Goal: Information Seeking & Learning: Learn about a topic

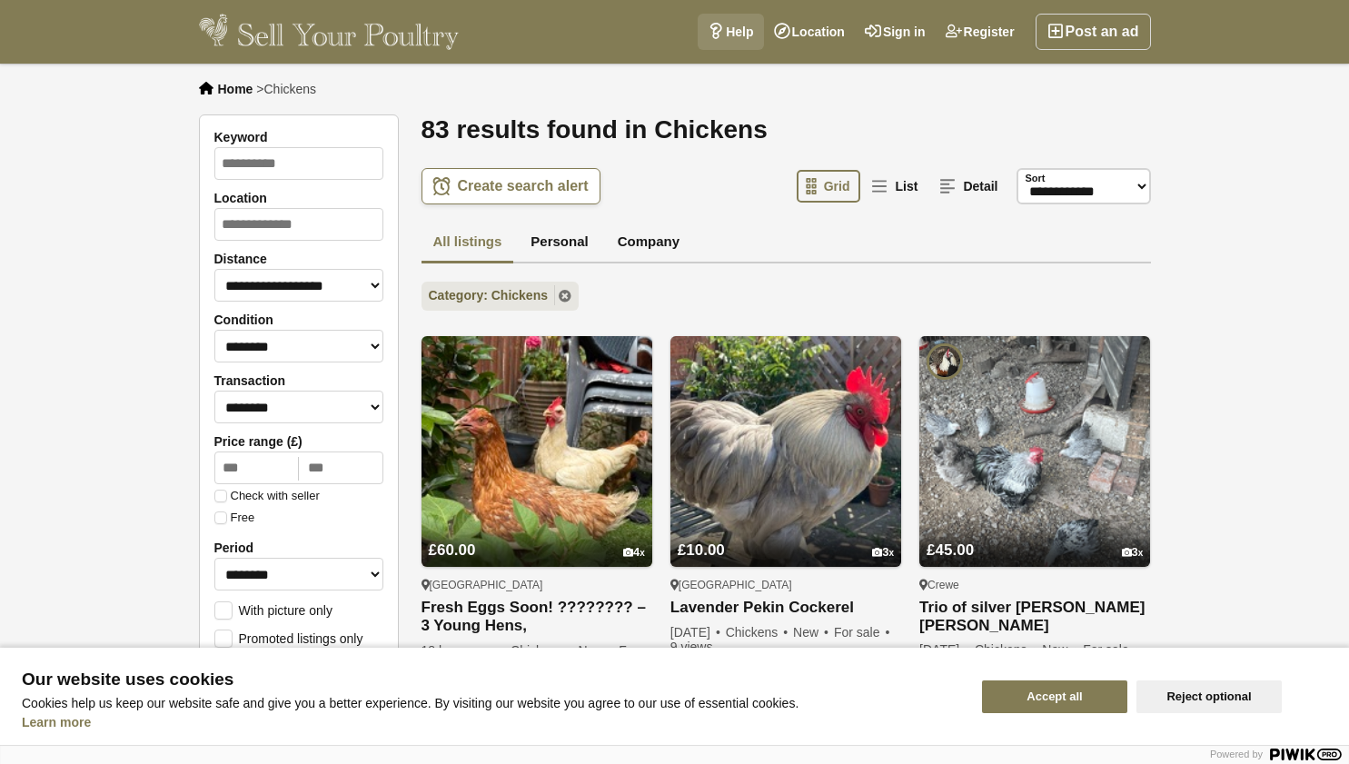
click at [706, 42] on link "Help" at bounding box center [730, 32] width 65 height 36
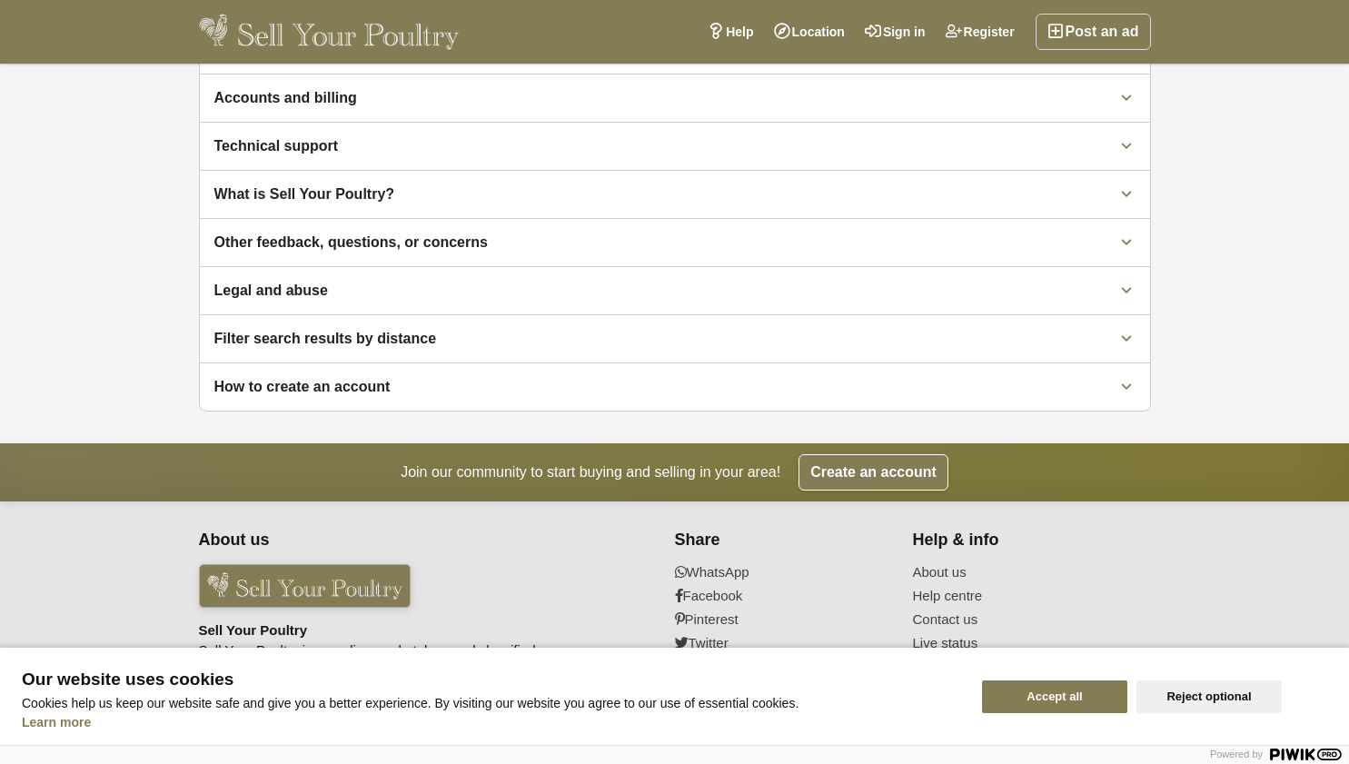
scroll to position [692, 0]
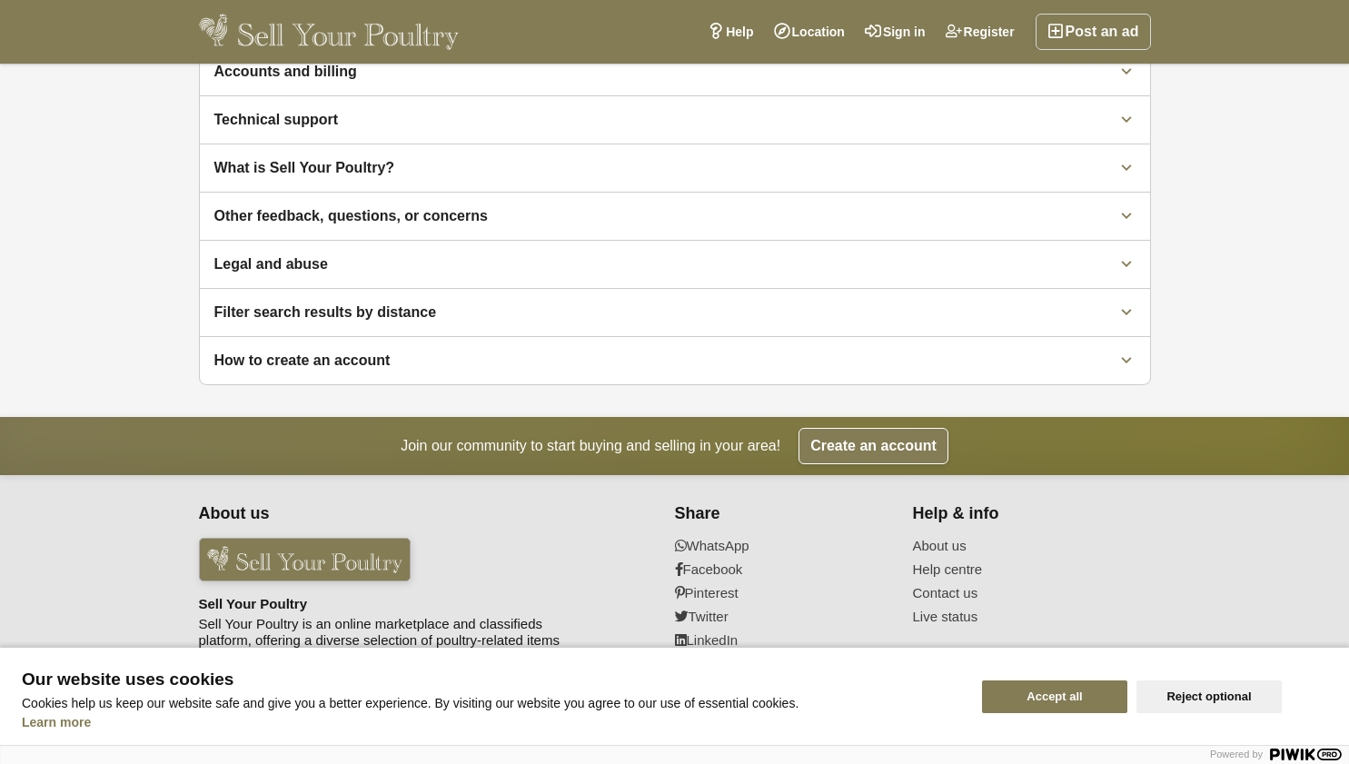
click at [1233, 689] on button "Reject optional" at bounding box center [1208, 696] width 145 height 33
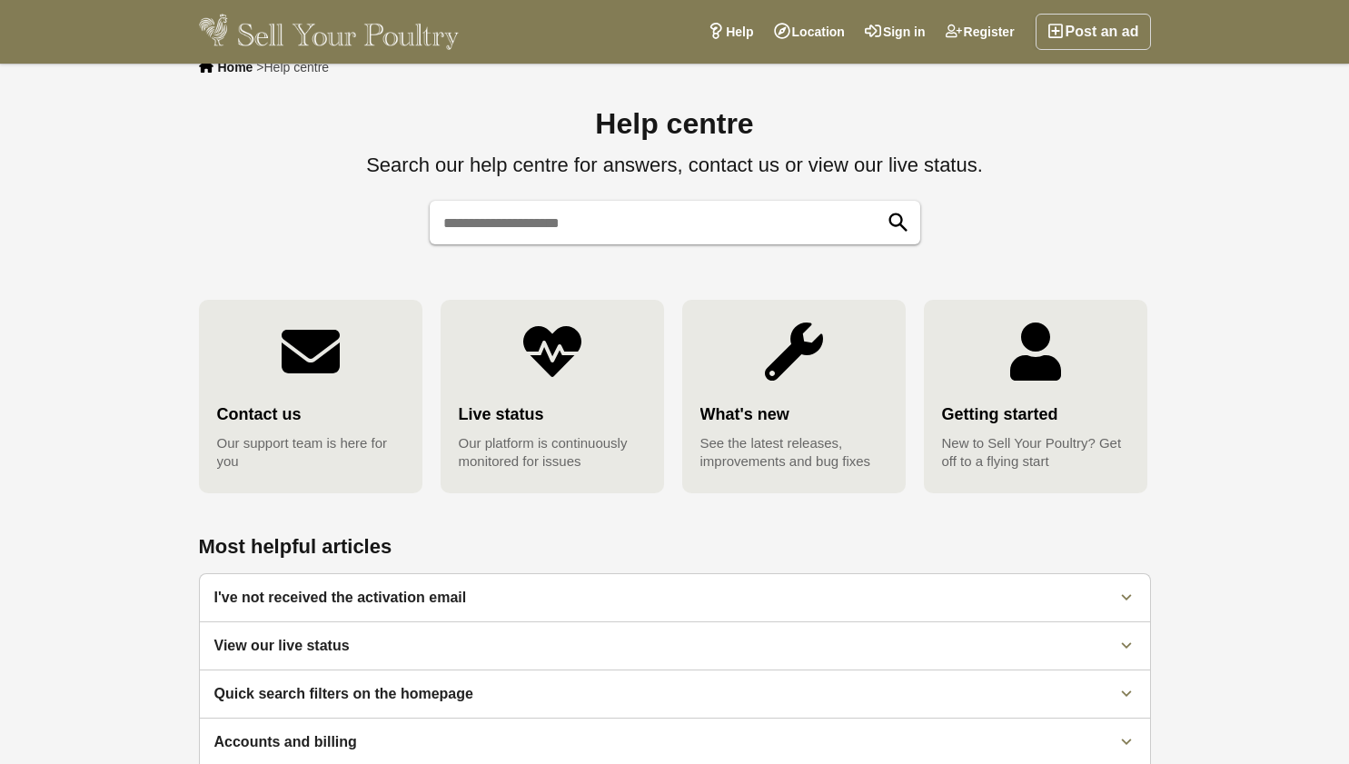
scroll to position [0, 0]
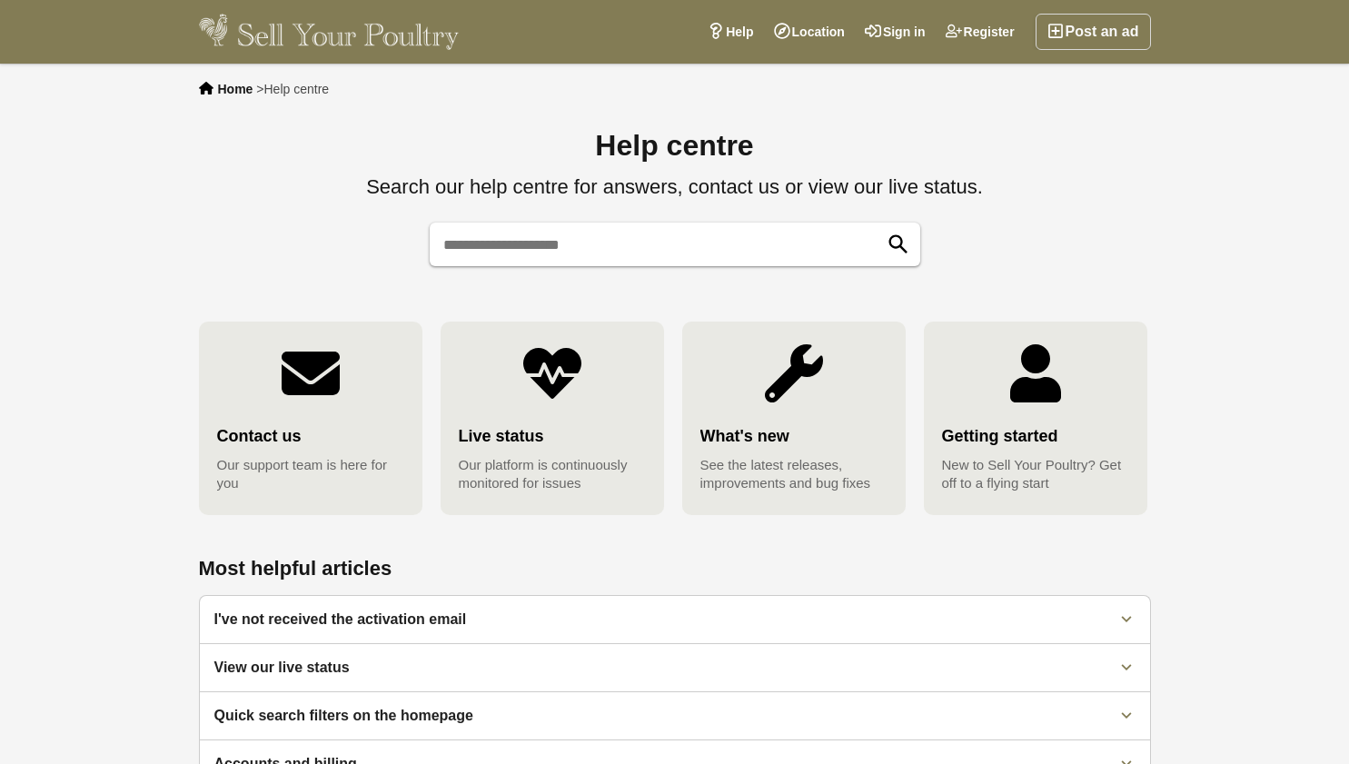
click at [1051, 465] on span "New to Sell Your Poultry? Get off to a flying start" at bounding box center [1035, 474] width 187 height 36
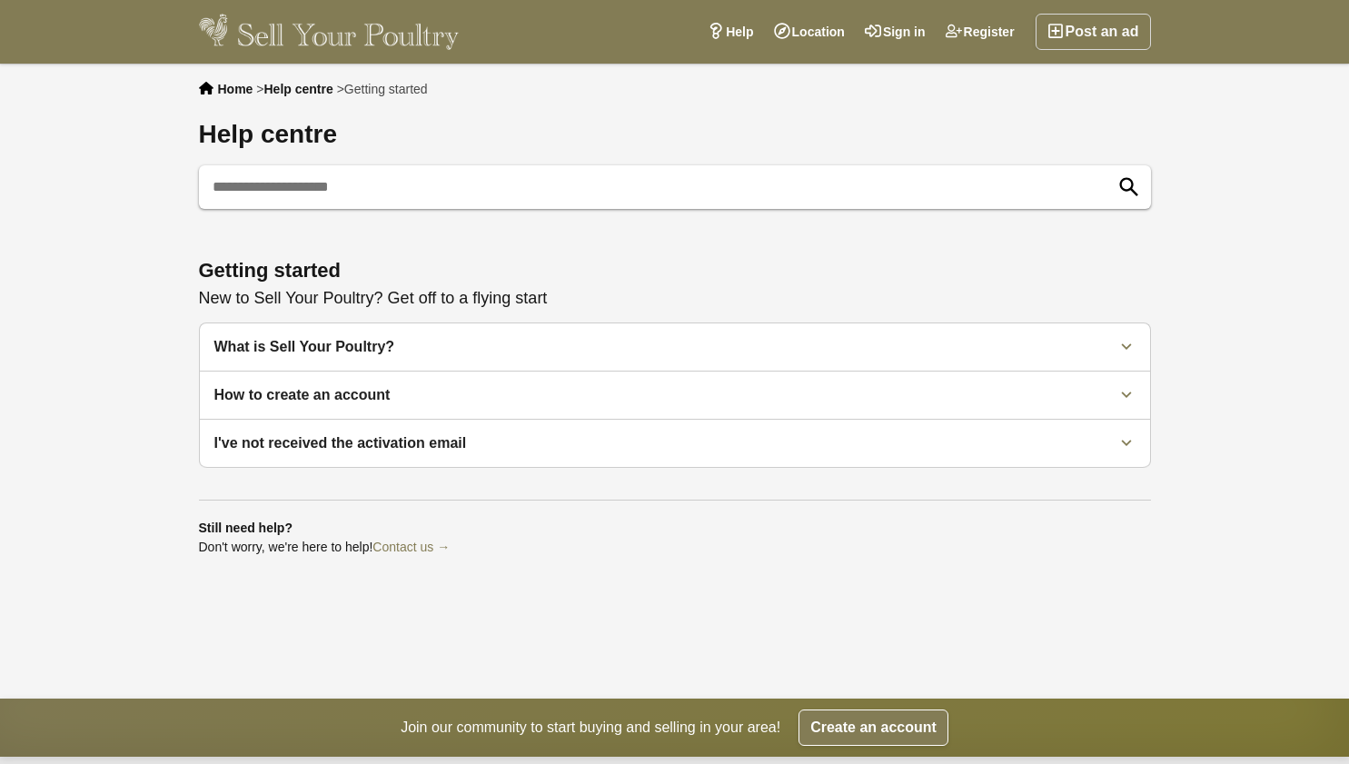
click at [1136, 348] on div at bounding box center [1126, 347] width 36 height 36
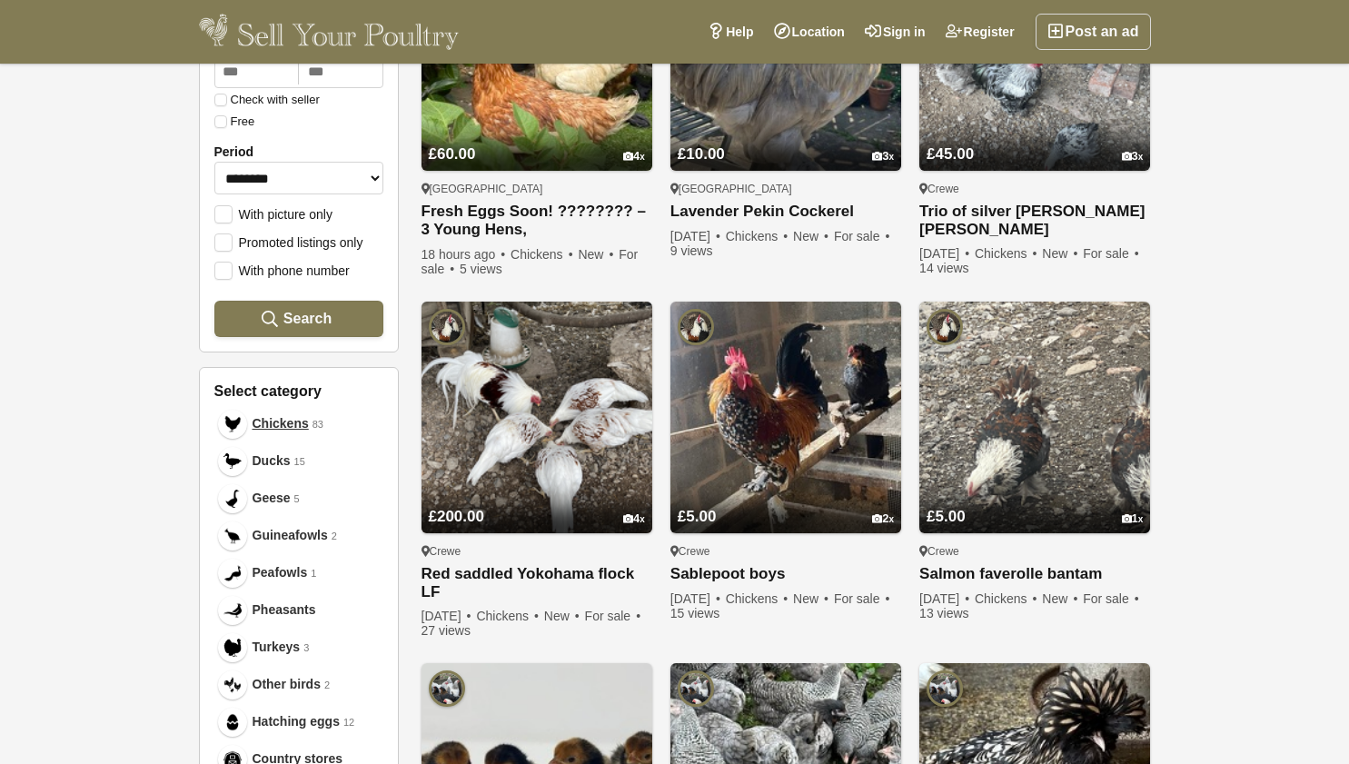
scroll to position [421, 0]
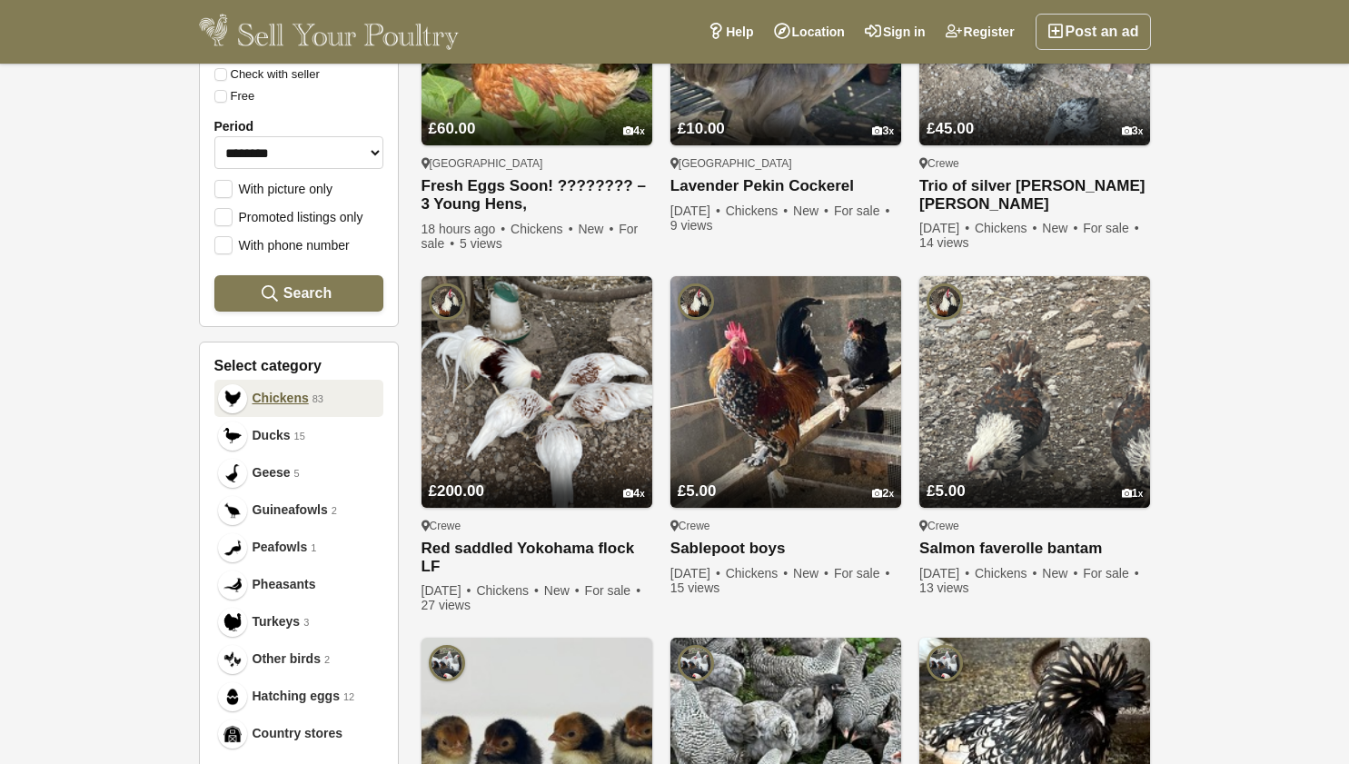
click at [272, 403] on link "Chickens 83" at bounding box center [298, 398] width 169 height 37
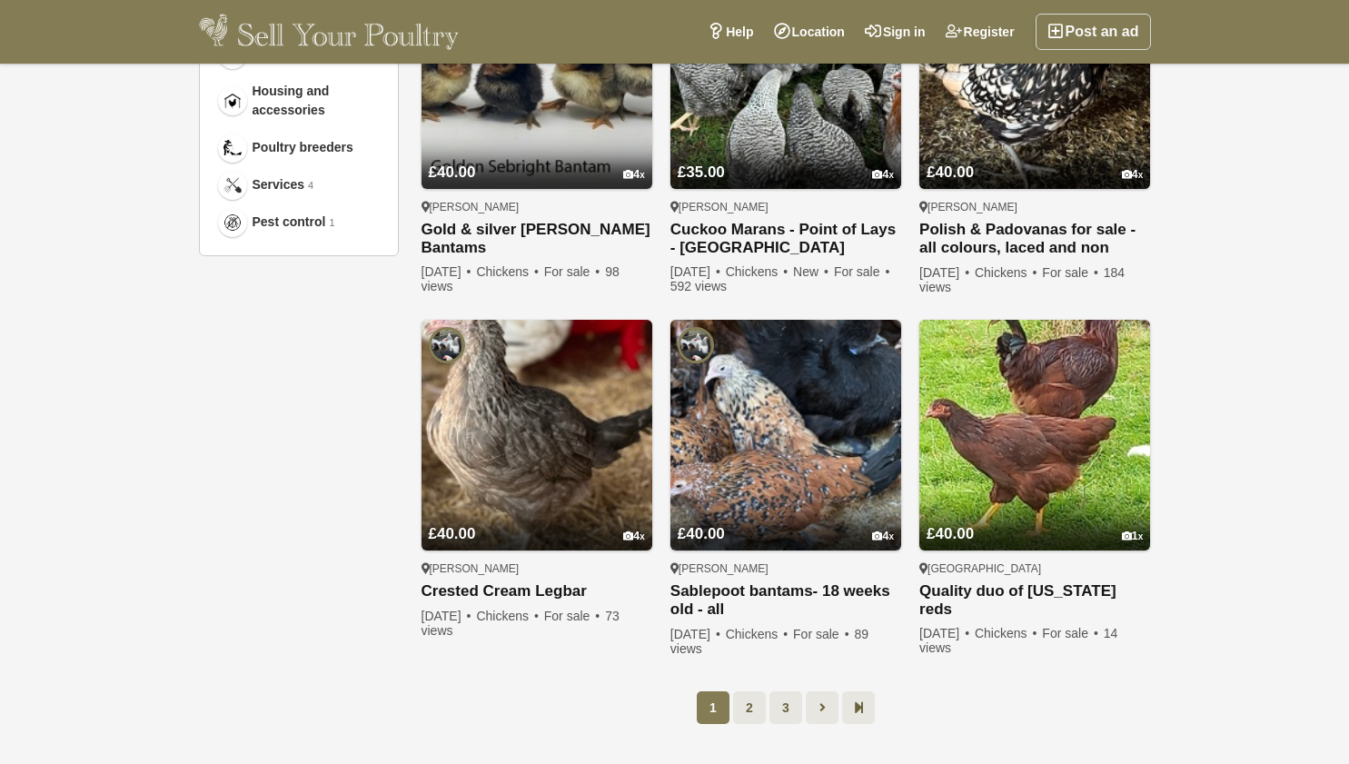
scroll to position [1102, 0]
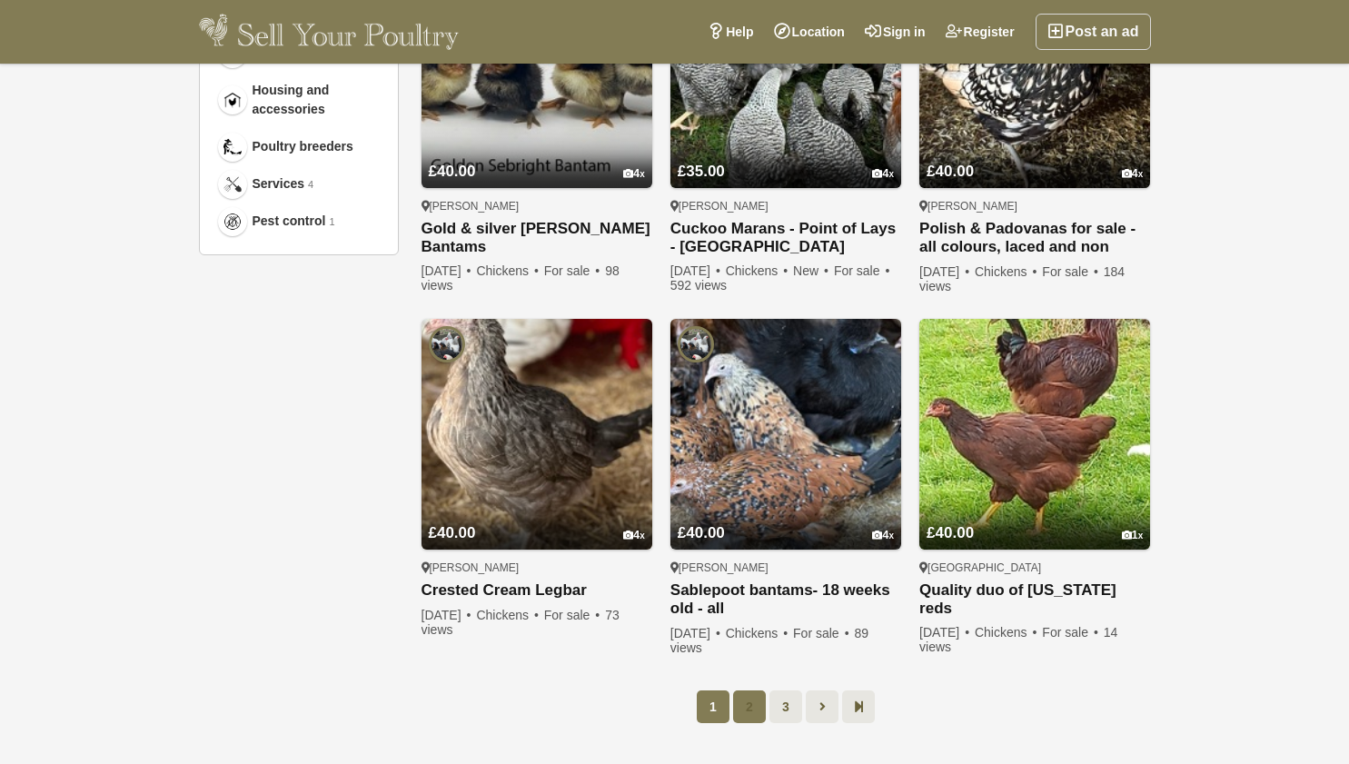
click at [745, 695] on link "2" at bounding box center [749, 706] width 33 height 33
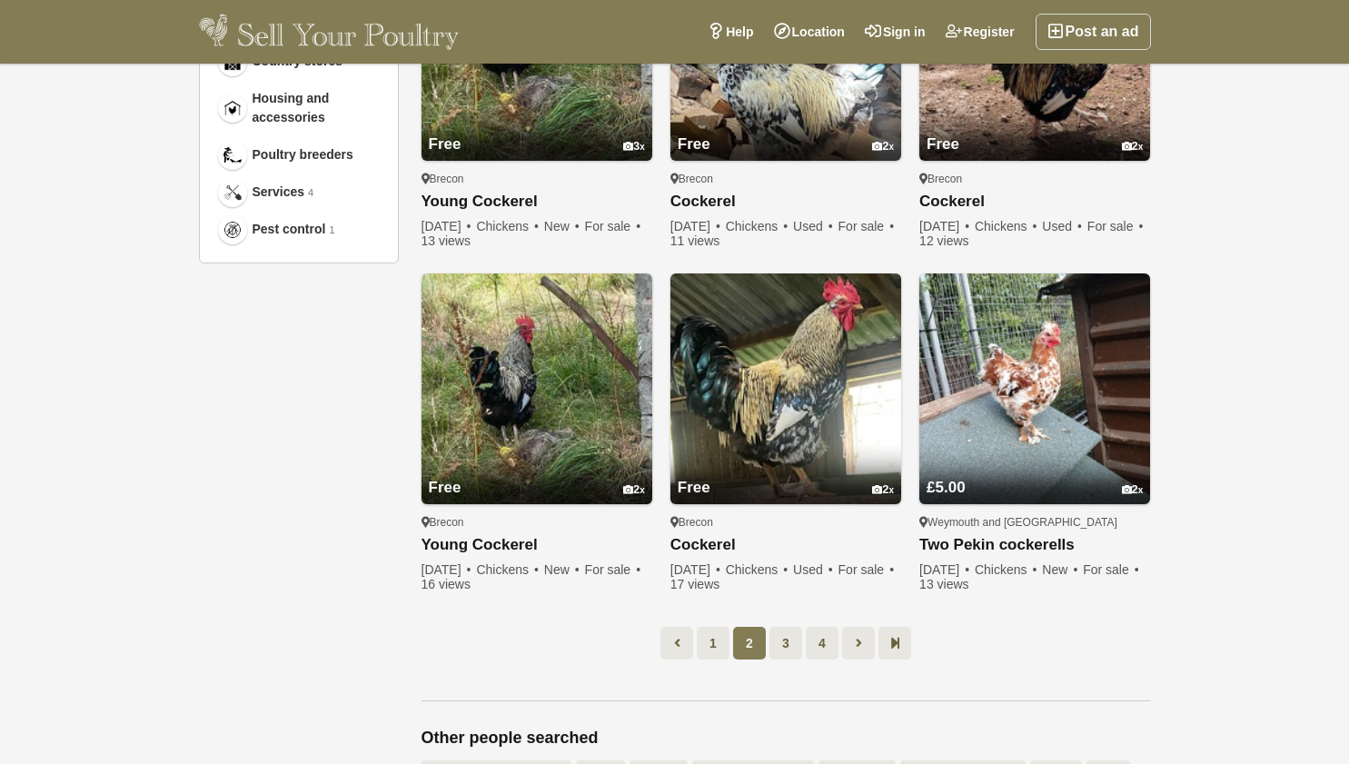
scroll to position [1098, 0]
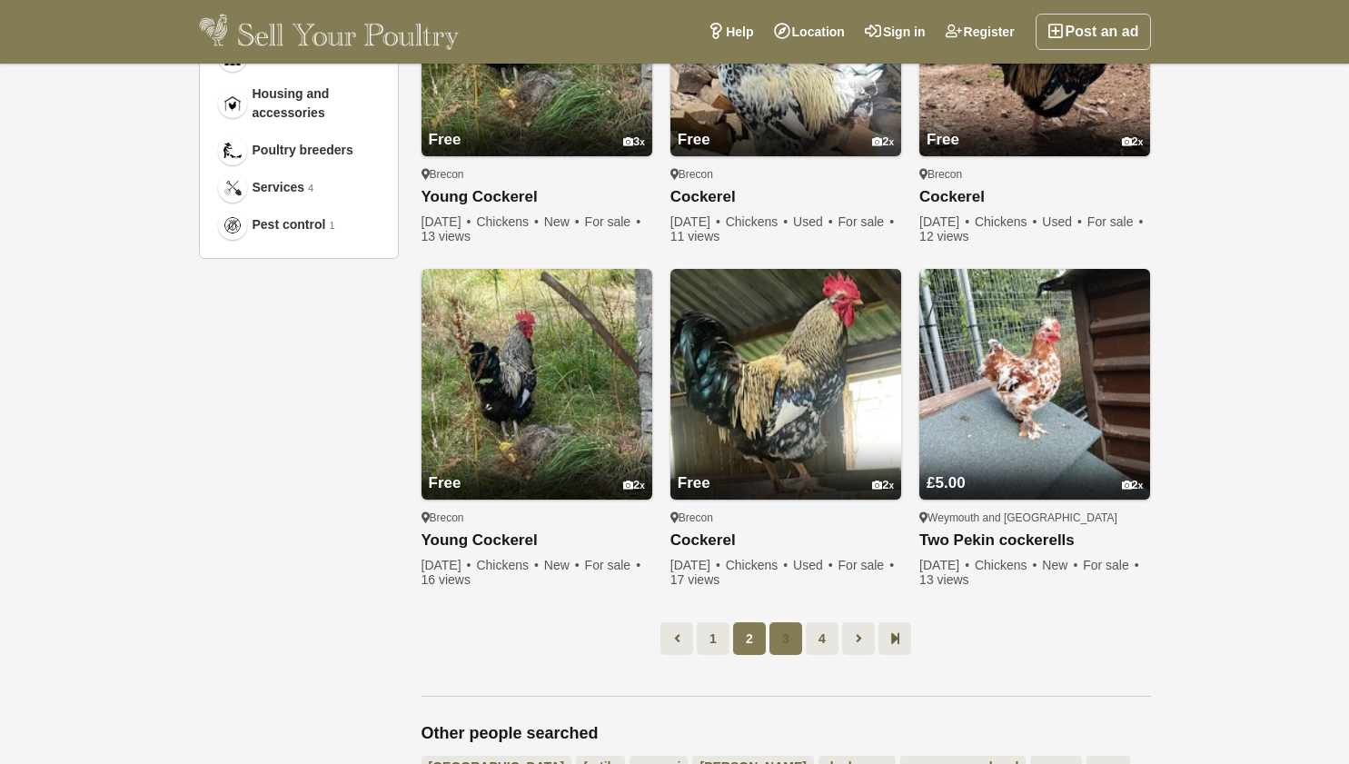
click at [778, 647] on link "3" at bounding box center [785, 638] width 33 height 33
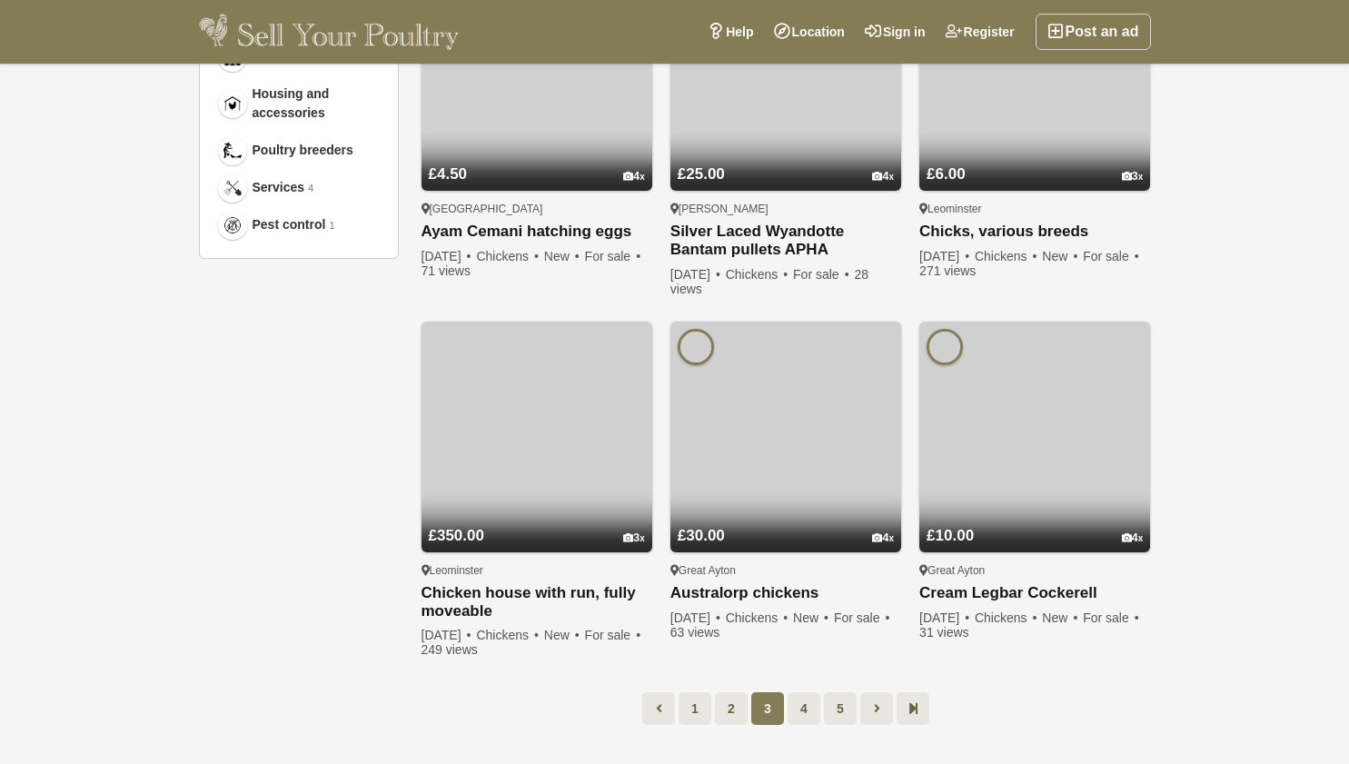
scroll to position [93, 0]
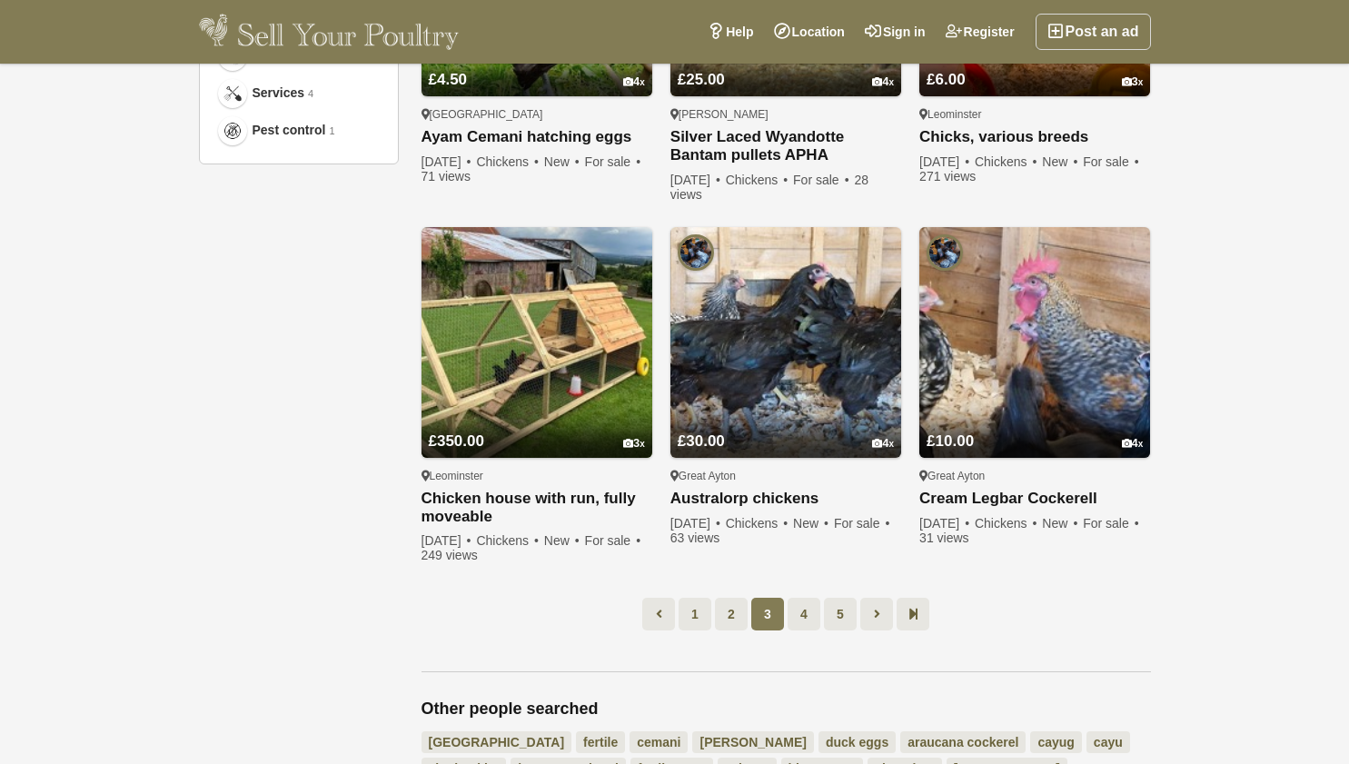
scroll to position [1235, 0]
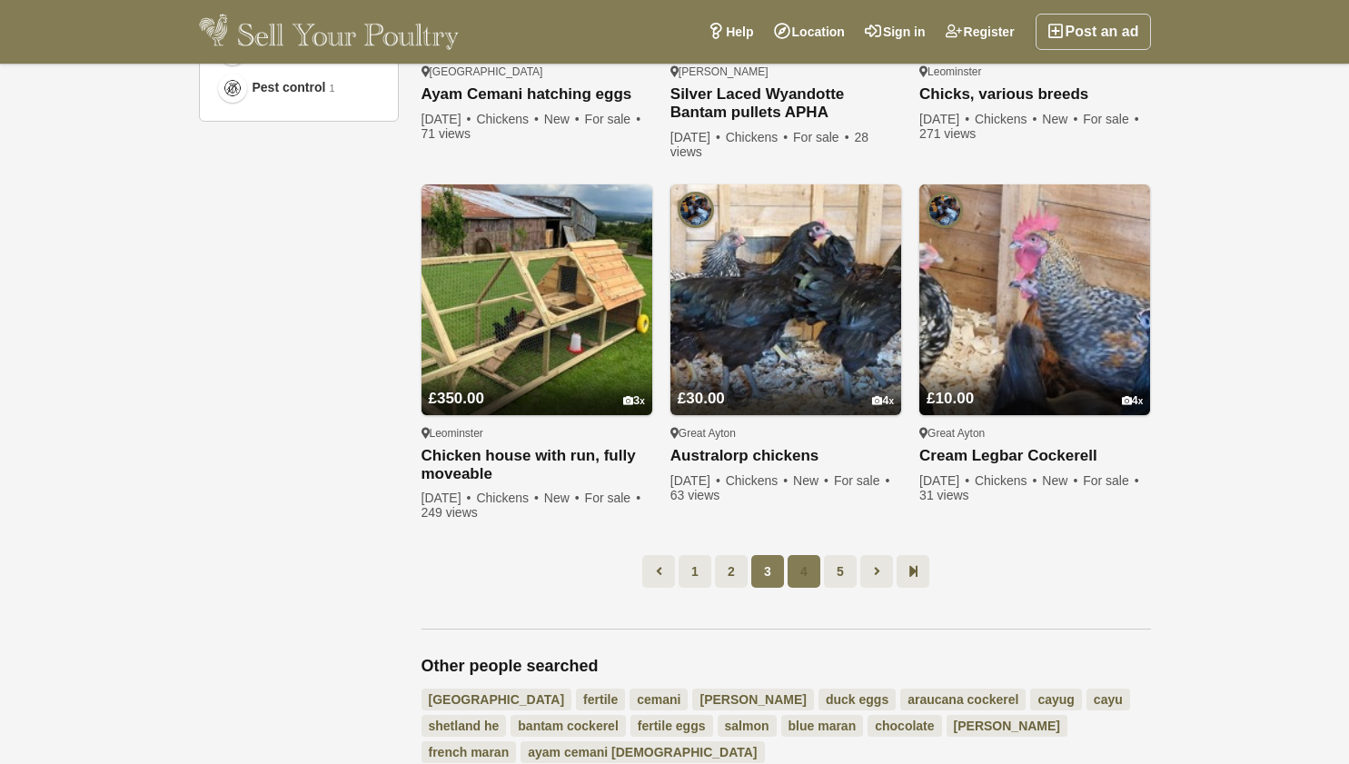
click at [801, 580] on link "4" at bounding box center [803, 571] width 33 height 33
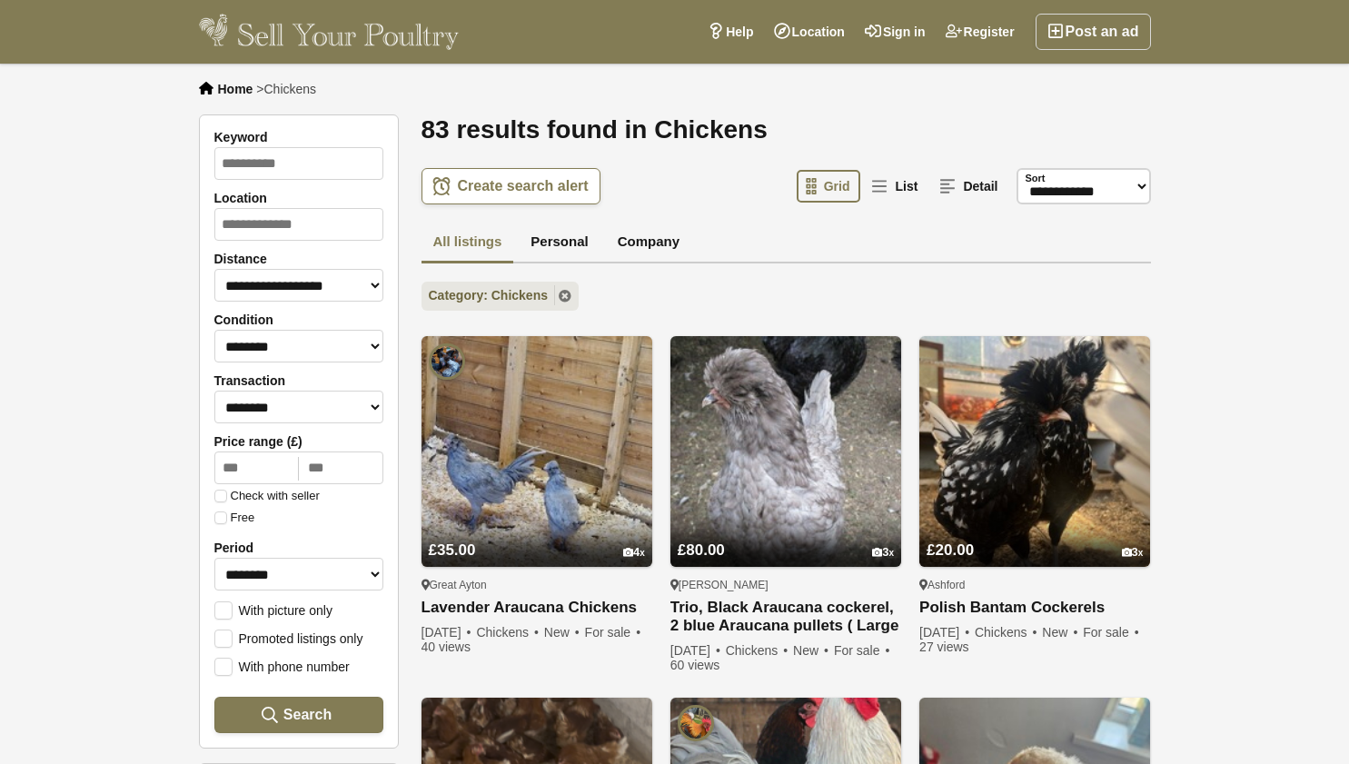
click at [241, 231] on input "Location" at bounding box center [298, 224] width 169 height 33
type input "**********"
click at [370, 289] on select "**********" at bounding box center [298, 285] width 169 height 33
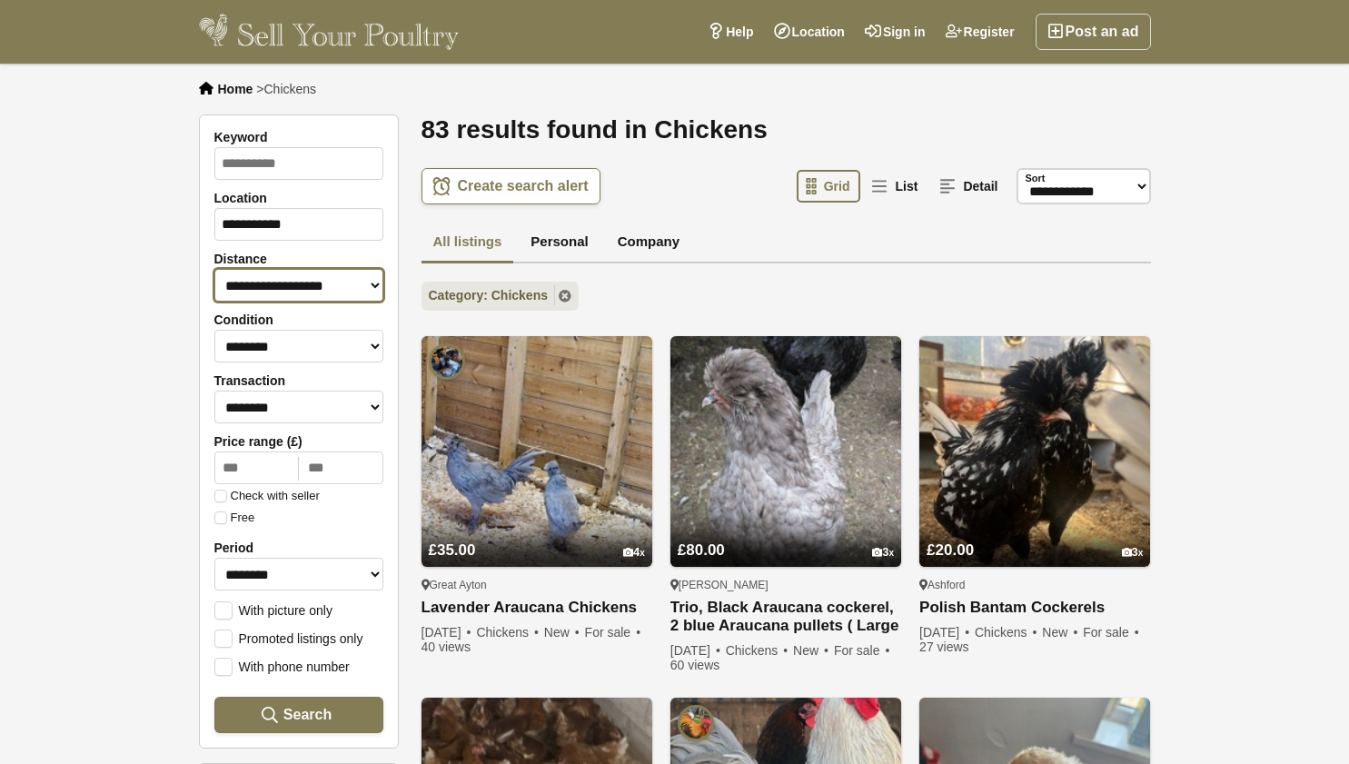
select select "**"
click at [214, 269] on select "**********" at bounding box center [298, 285] width 169 height 33
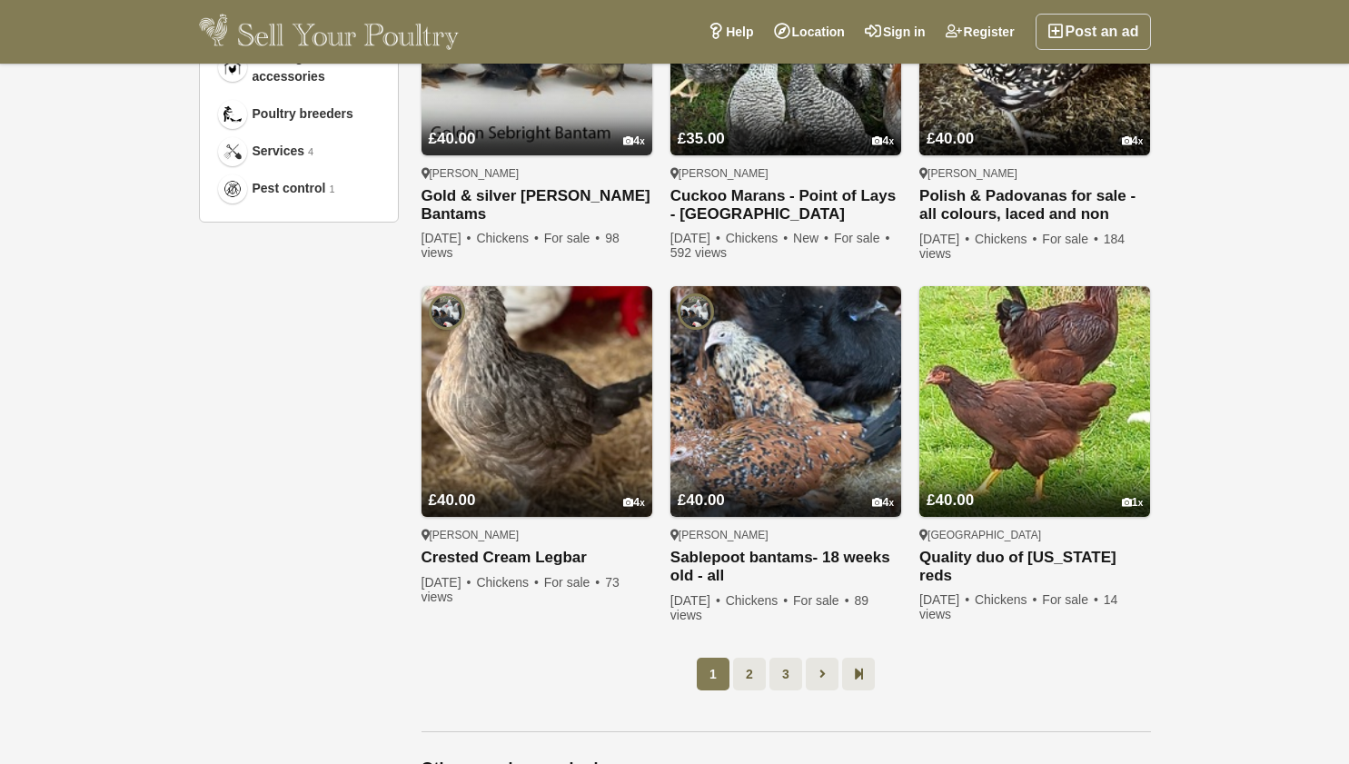
scroll to position [1135, 0]
click at [749, 657] on link "2" at bounding box center [749, 673] width 33 height 33
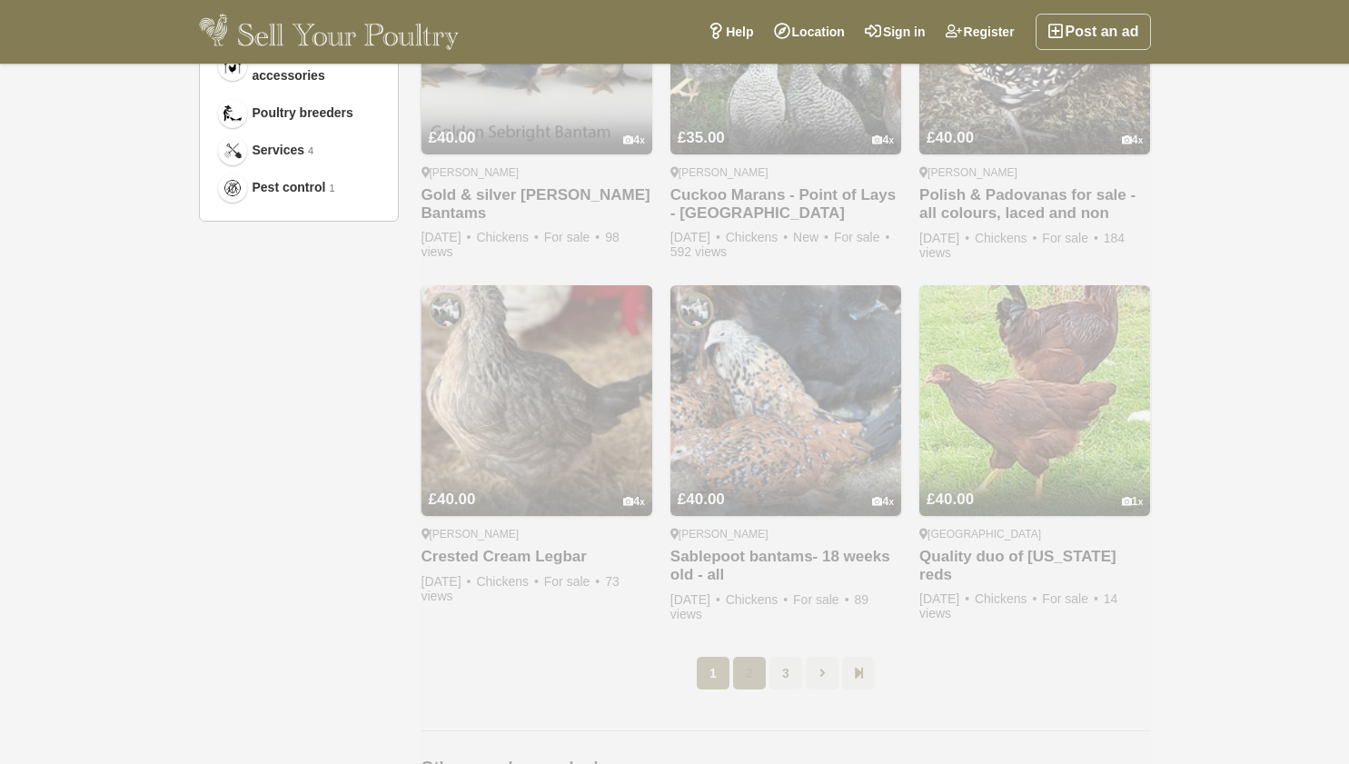
scroll to position [93, 0]
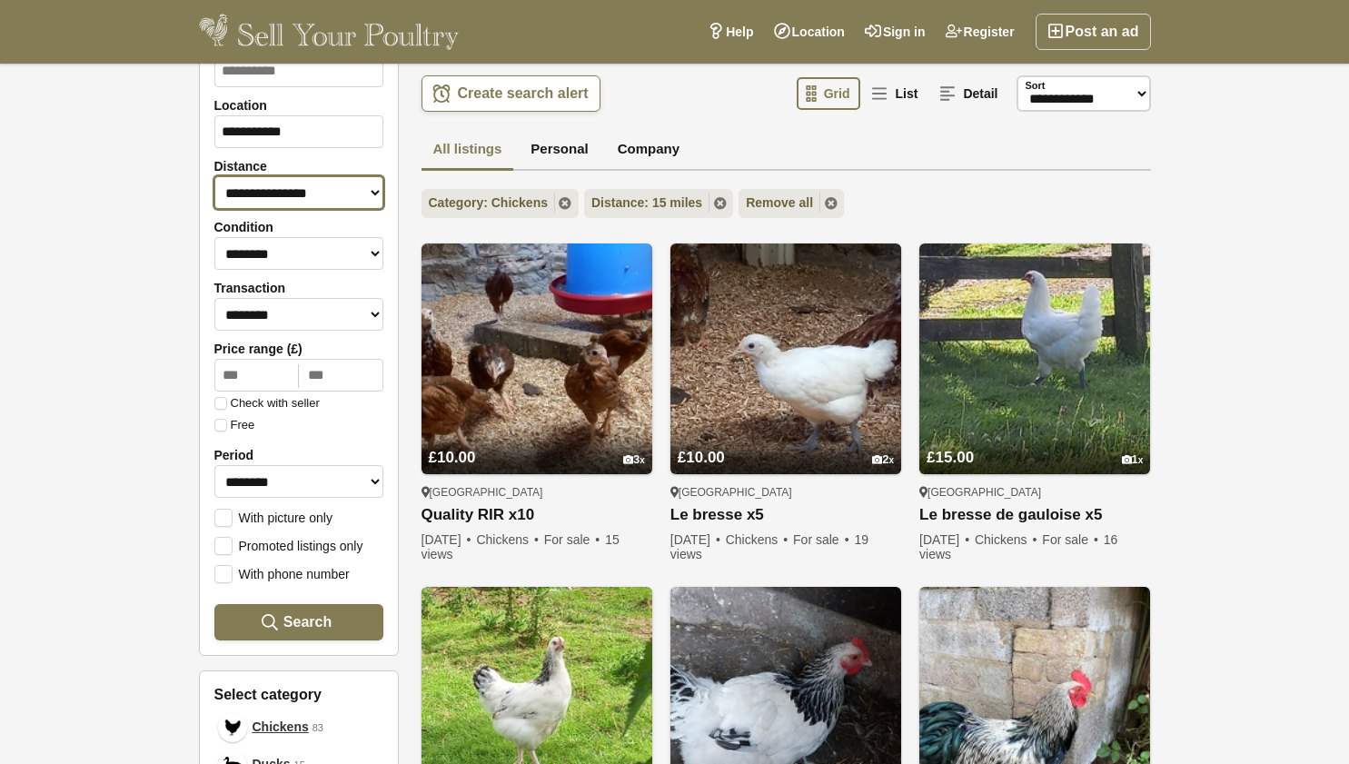
click at [357, 196] on select "**********" at bounding box center [298, 192] width 169 height 33
select select "*"
click at [214, 176] on select "**********" at bounding box center [298, 192] width 169 height 33
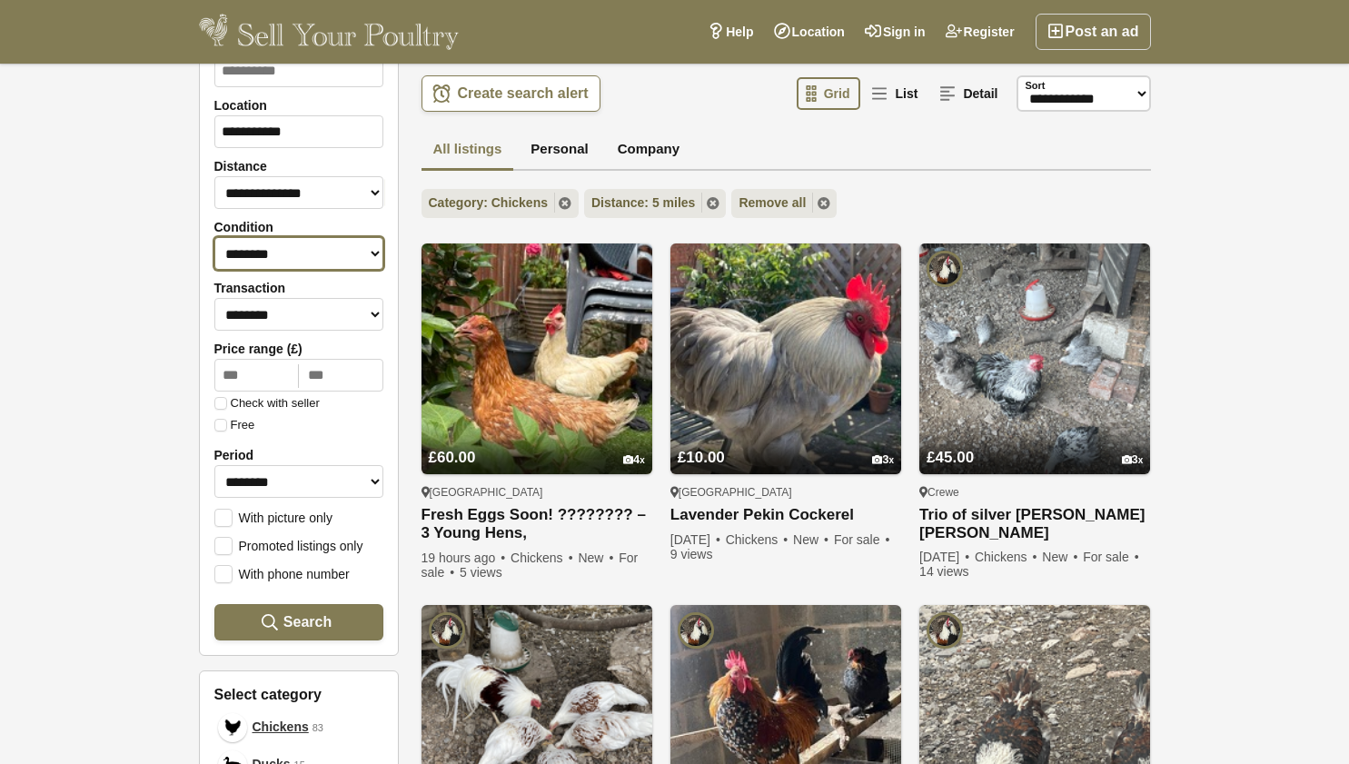
click at [359, 244] on select "******** *** ****" at bounding box center [298, 253] width 169 height 33
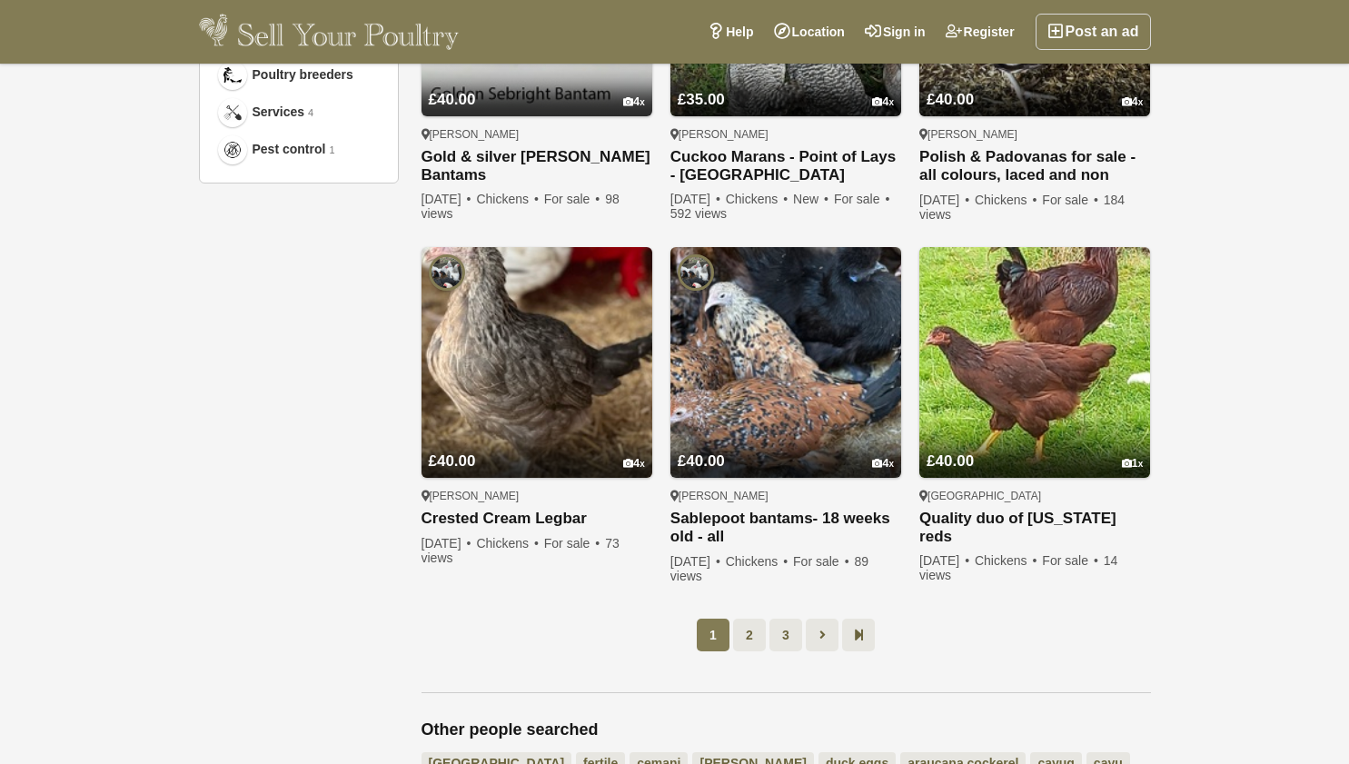
scroll to position [1174, 0]
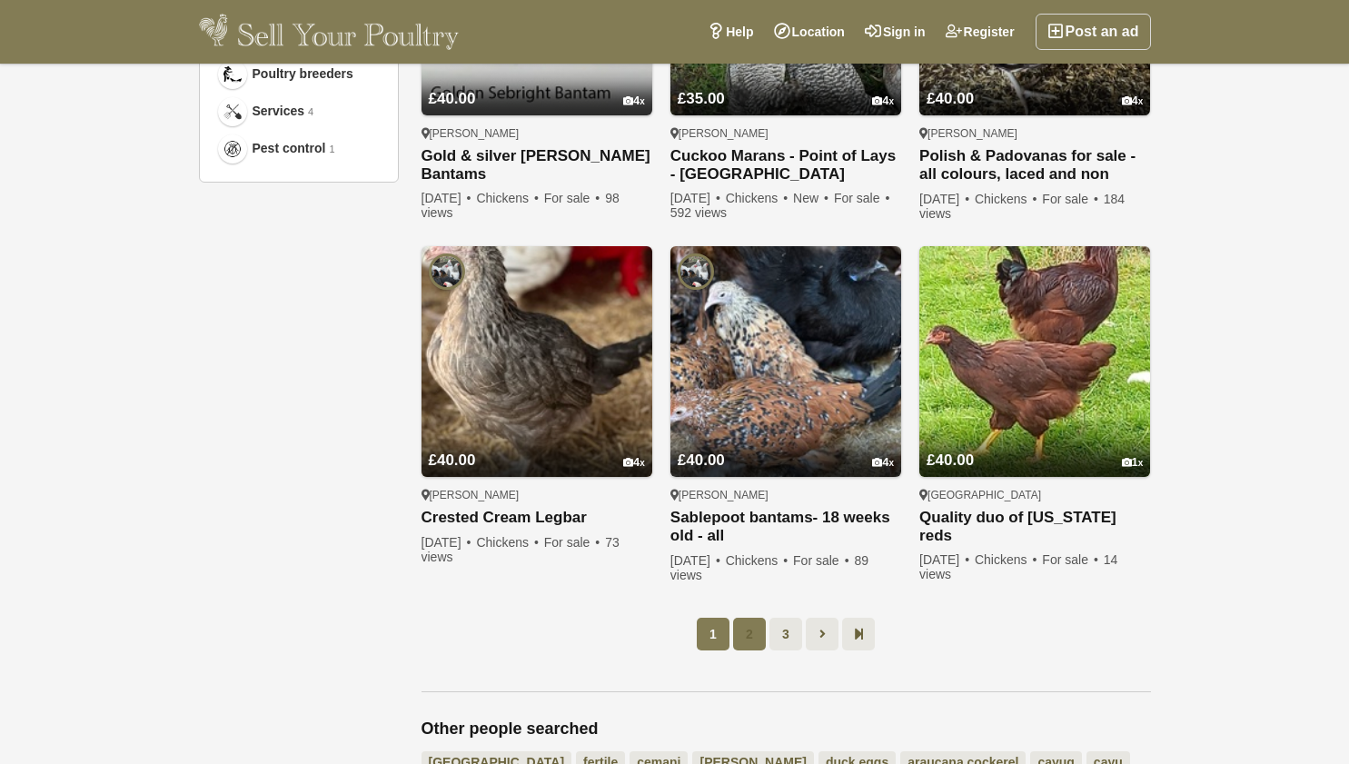
click at [745, 619] on link "2" at bounding box center [749, 634] width 33 height 33
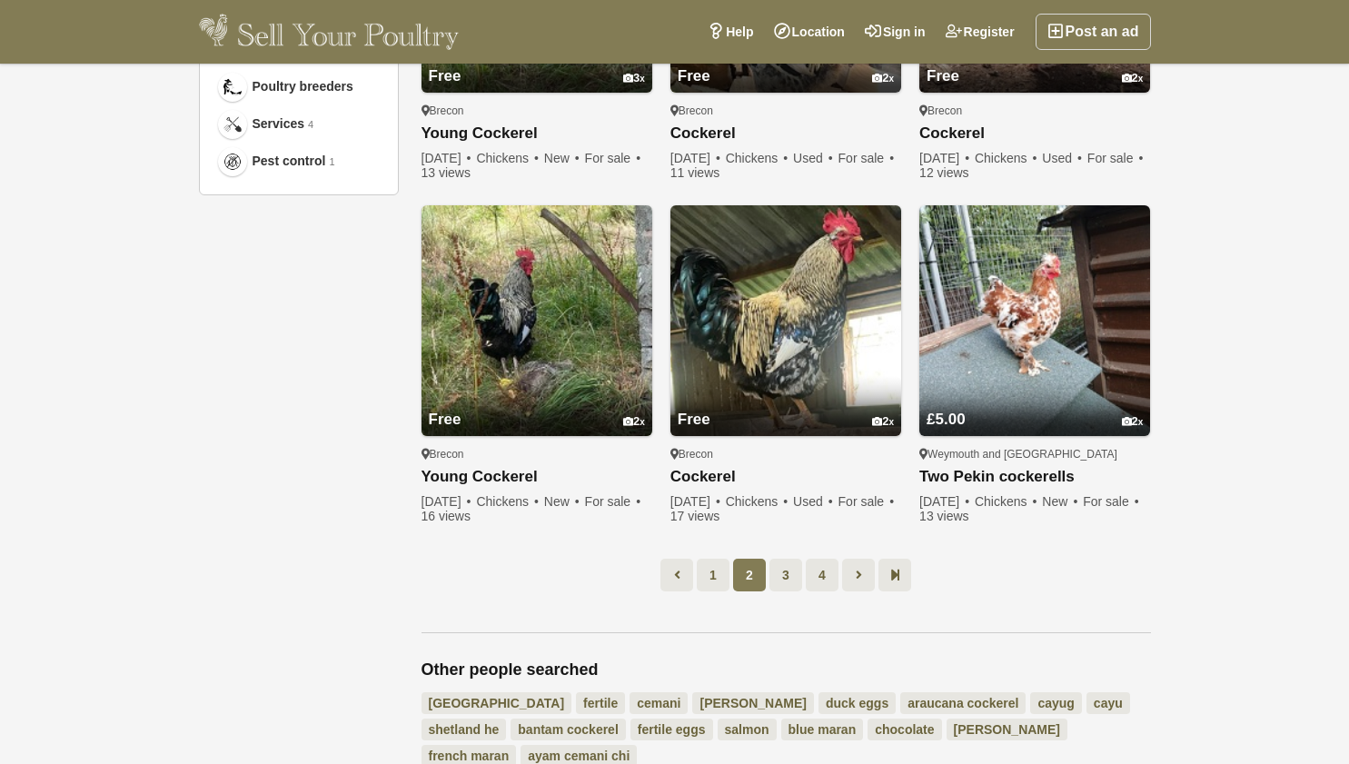
scroll to position [1163, 0]
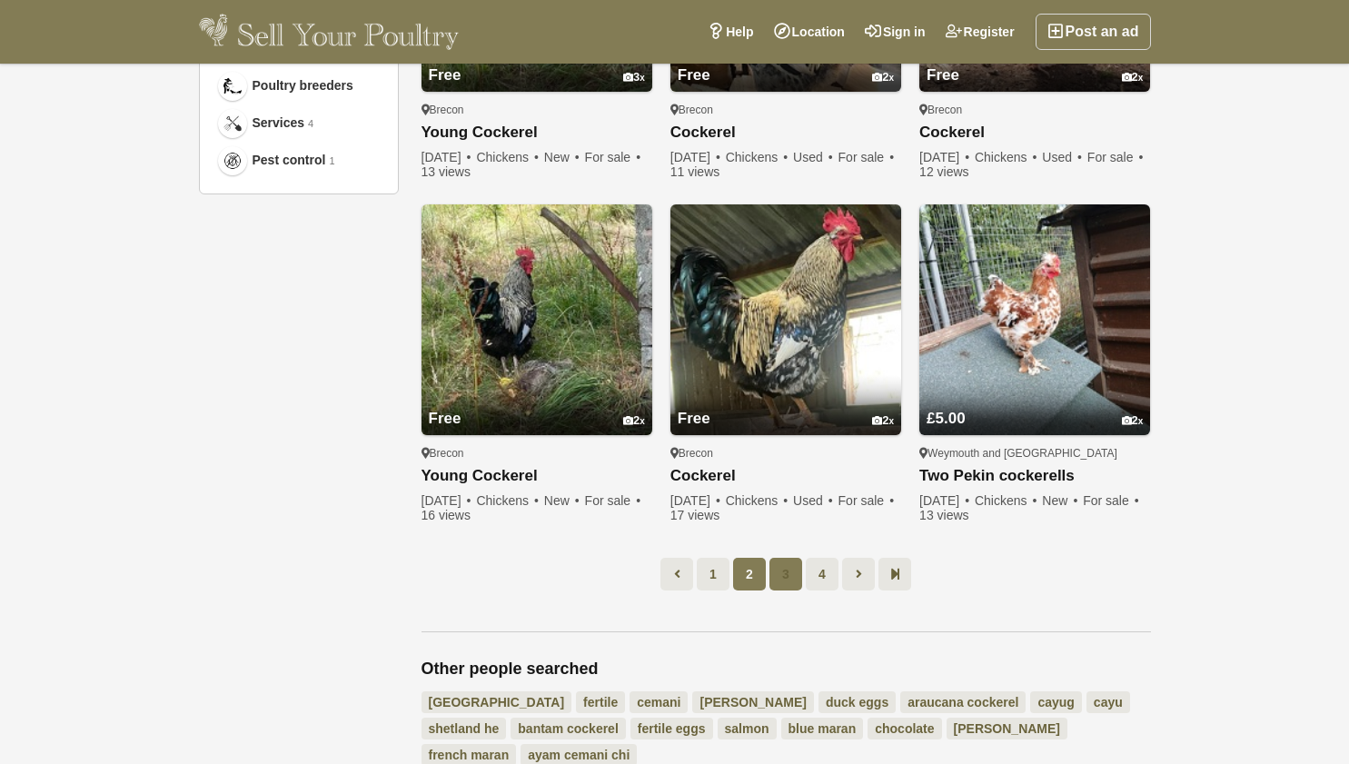
click at [786, 574] on link "3" at bounding box center [785, 574] width 33 height 33
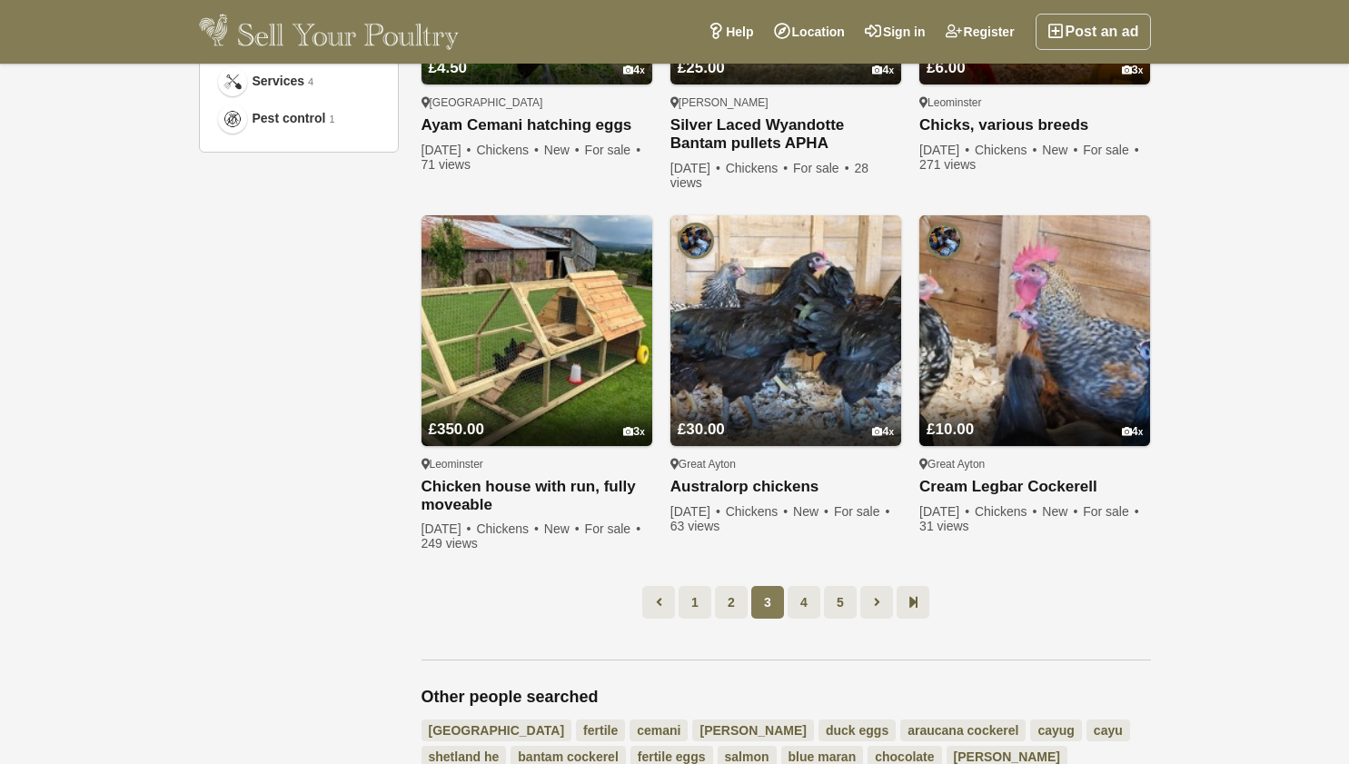
scroll to position [1205, 0]
click at [781, 610] on span "3" at bounding box center [767, 601] width 33 height 33
click at [803, 608] on link "4" at bounding box center [803, 601] width 33 height 33
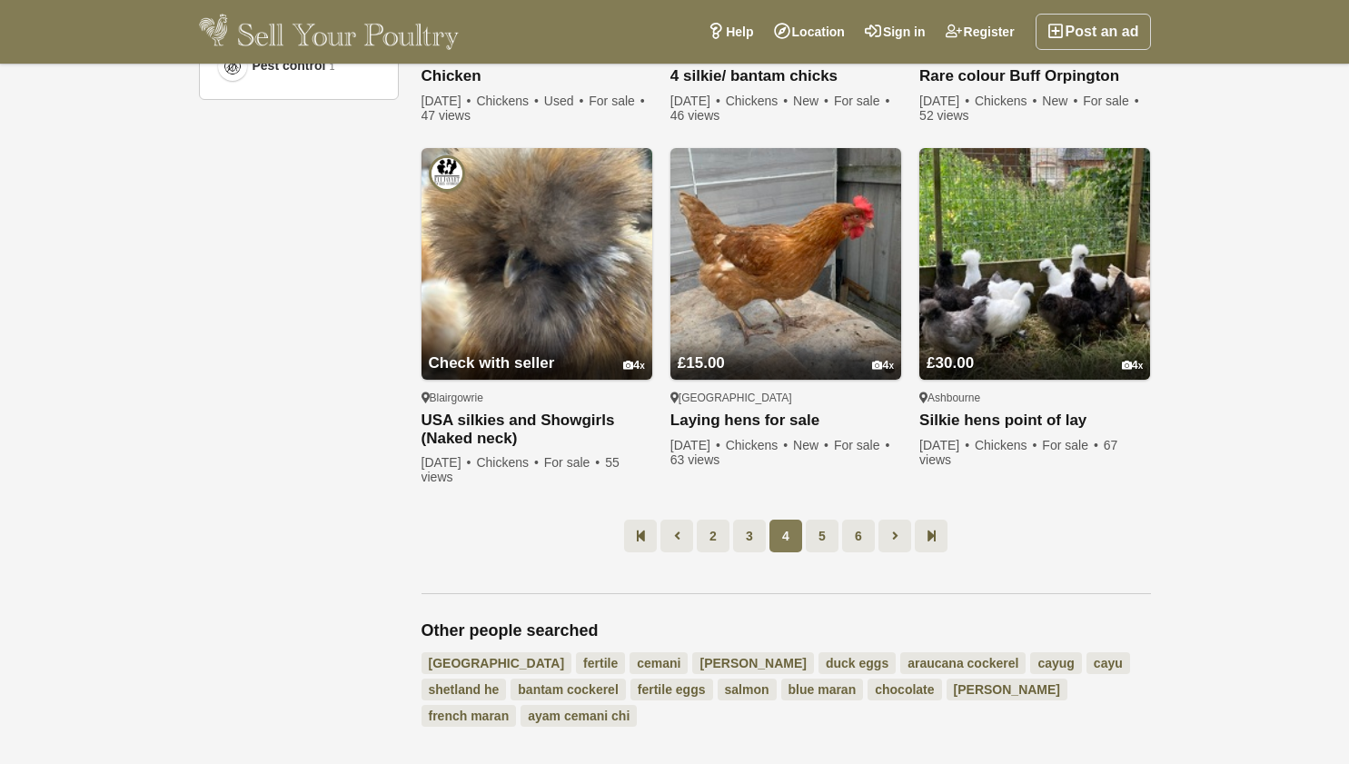
scroll to position [1258, 0]
click at [822, 535] on link "5" at bounding box center [822, 535] width 33 height 33
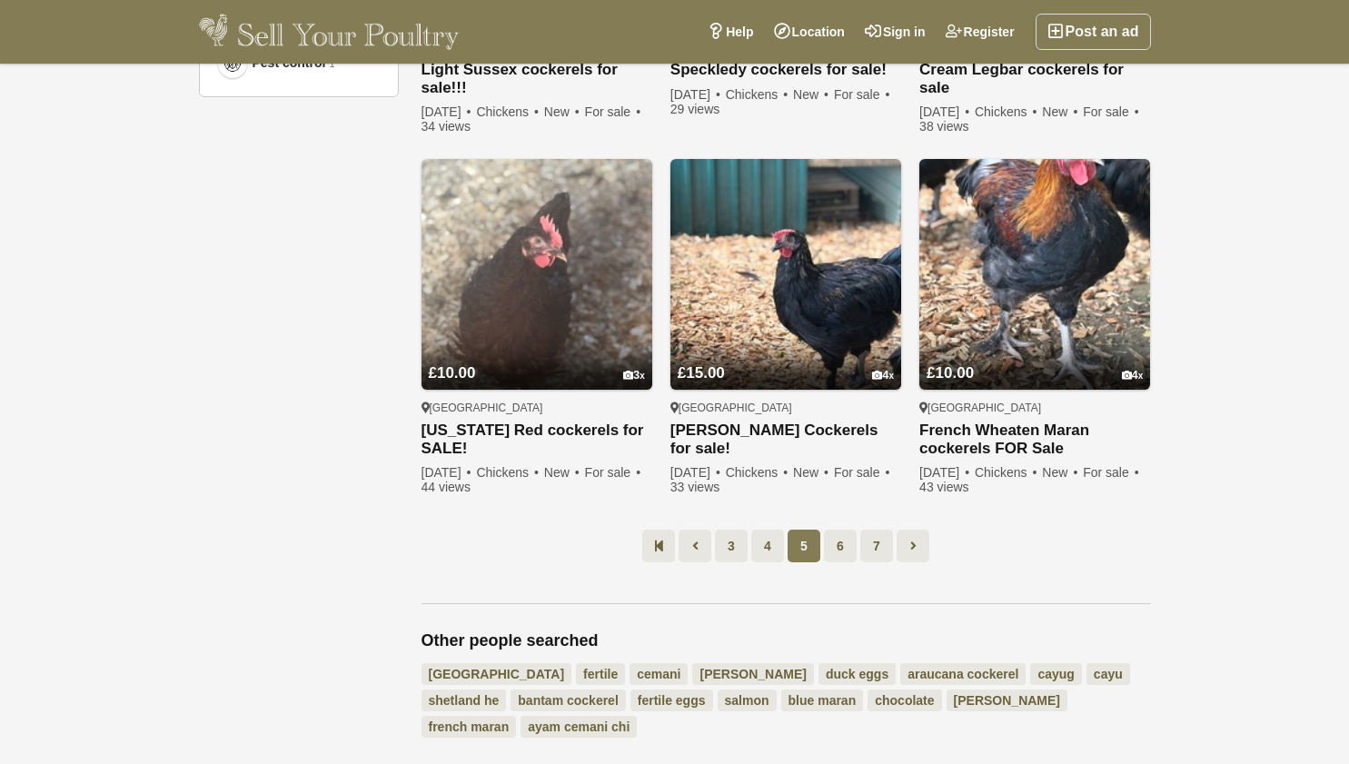
scroll to position [1261, 0]
click at [831, 549] on link "6" at bounding box center [840, 545] width 33 height 33
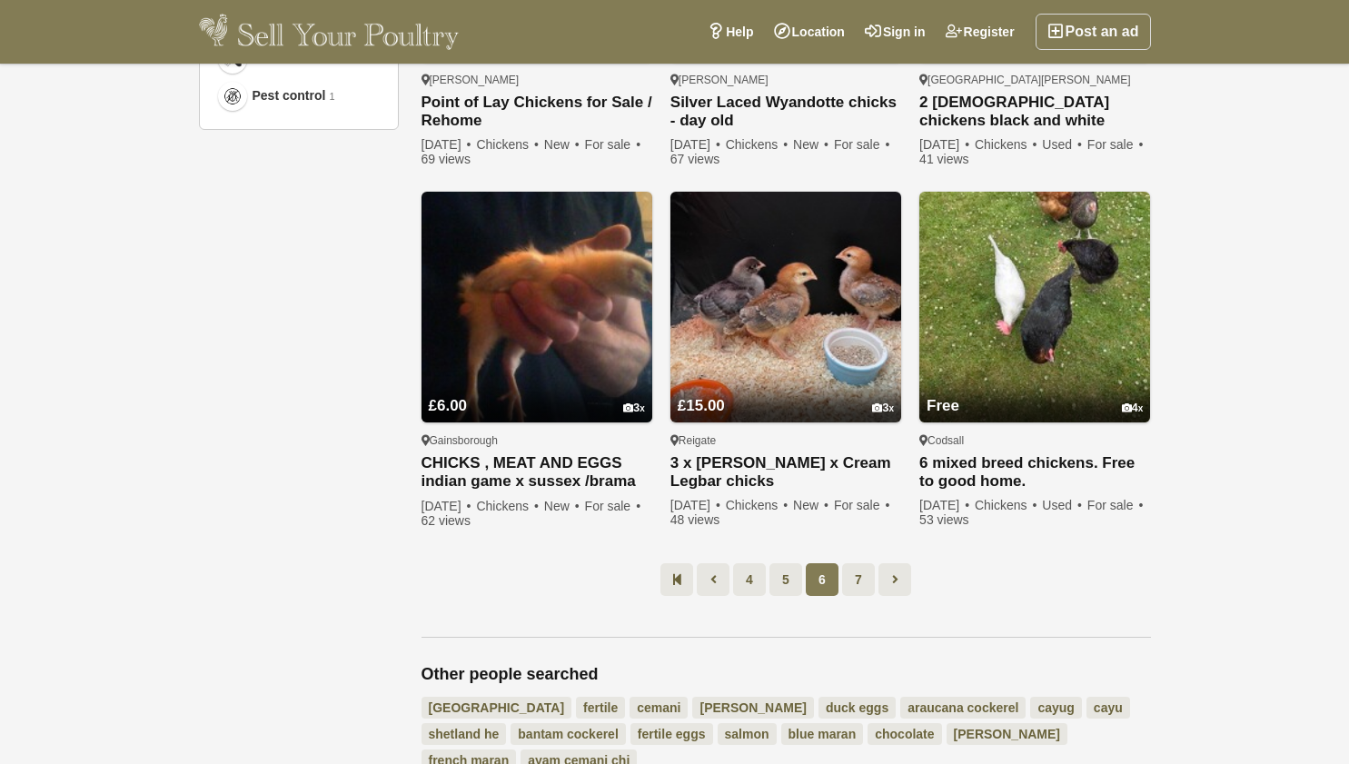
scroll to position [1229, 0]
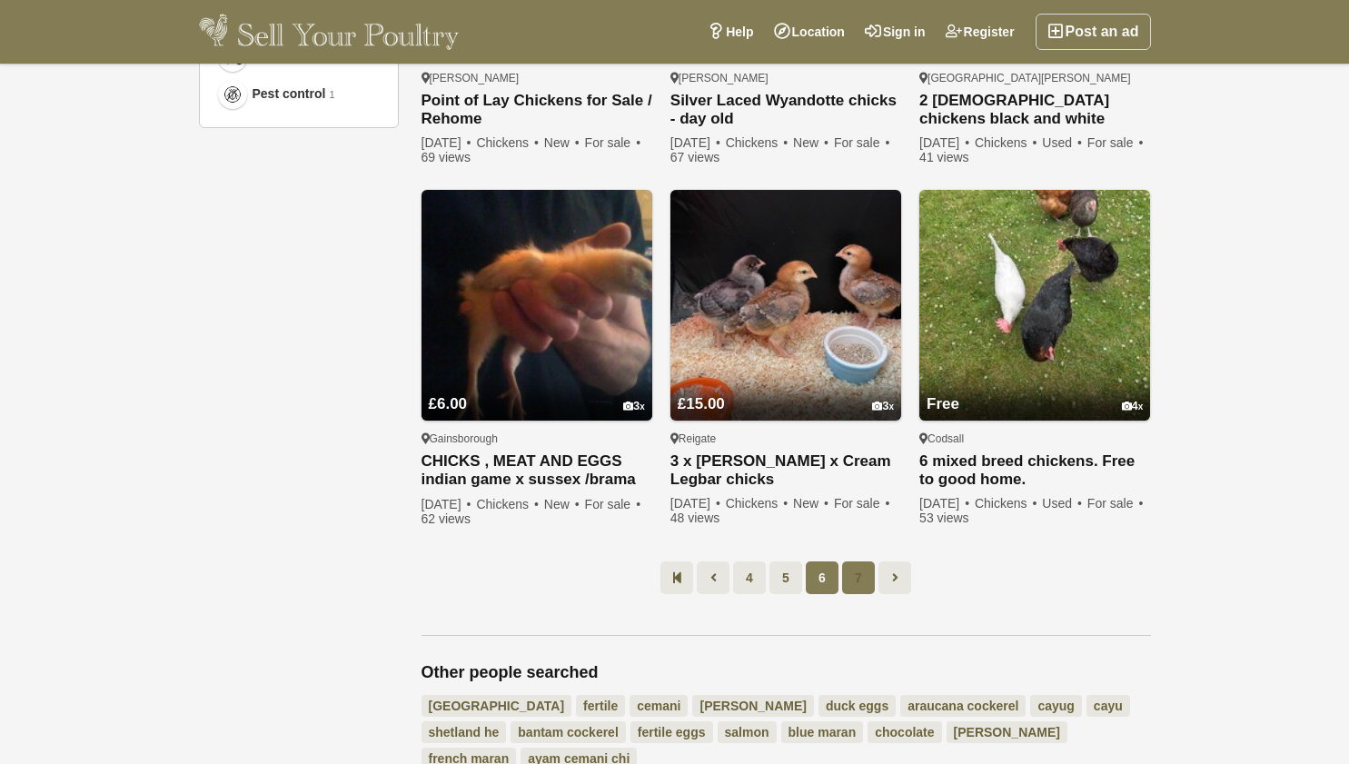
click at [853, 561] on link "7" at bounding box center [858, 577] width 33 height 33
